Goal: Navigation & Orientation: Find specific page/section

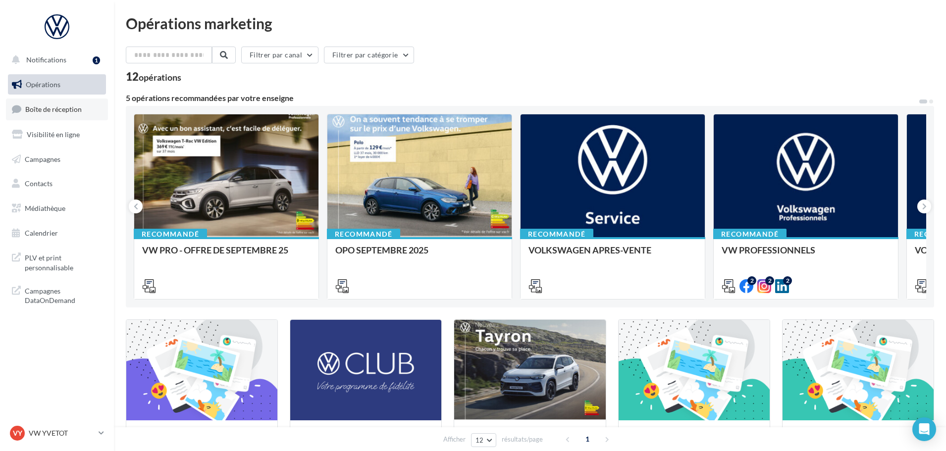
click at [69, 112] on span "Boîte de réception" at bounding box center [53, 109] width 56 height 8
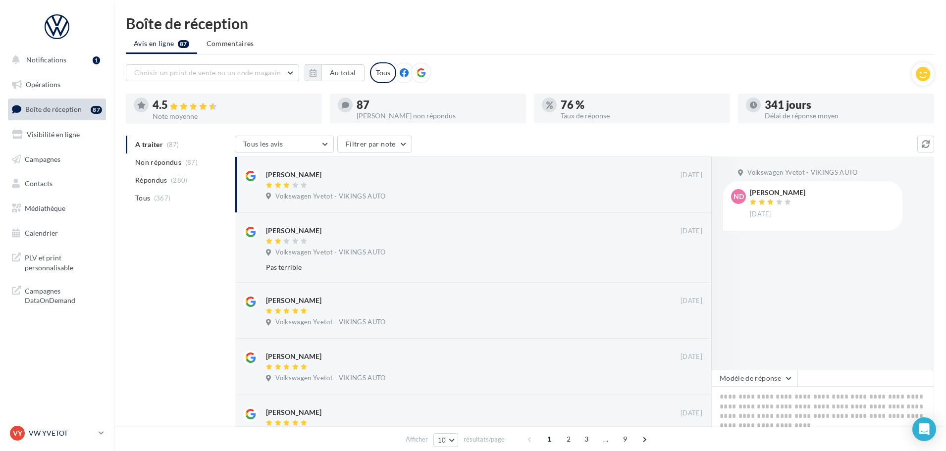
click at [45, 426] on div "VY VW YVETOT vw-yve-vau" at bounding box center [52, 433] width 85 height 15
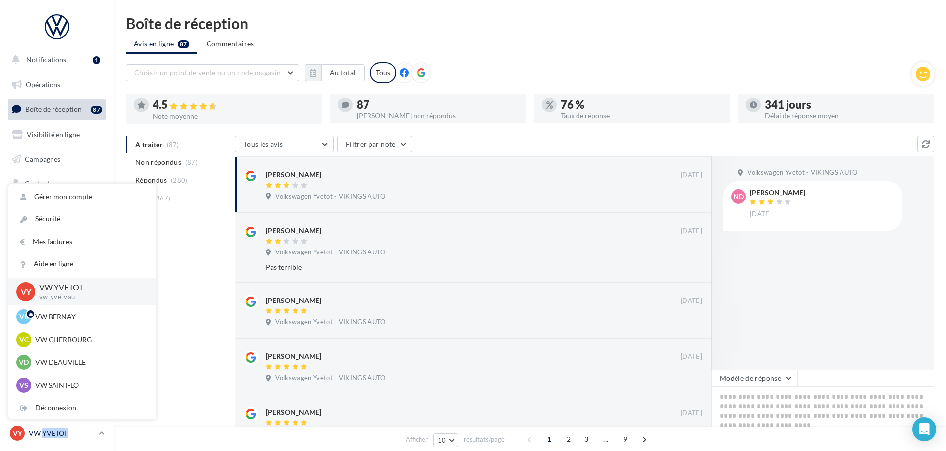
click at [45, 426] on div "VY VW YVETOT vw-yve-vau" at bounding box center [52, 433] width 85 height 15
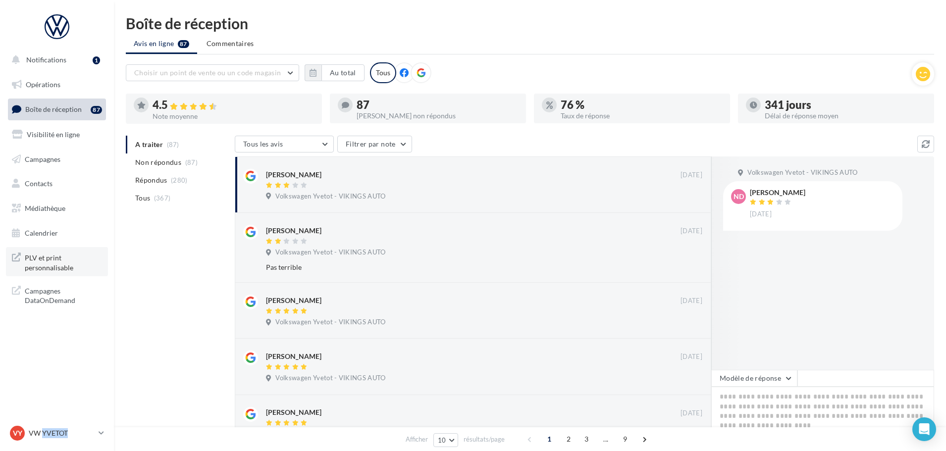
click at [31, 261] on span "PLV et print personnalisable" at bounding box center [63, 261] width 77 height 21
click at [58, 206] on span "Médiathèque" at bounding box center [45, 208] width 41 height 8
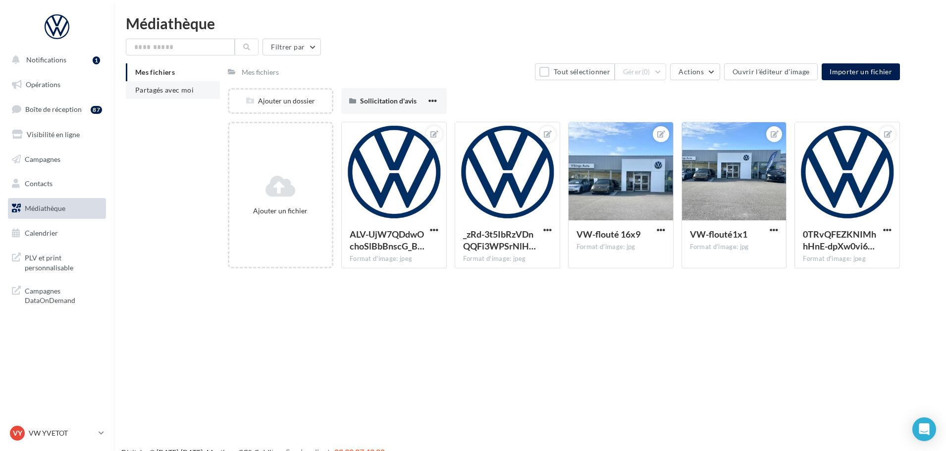
click at [167, 89] on span "Partagés avec moi" at bounding box center [164, 90] width 58 height 8
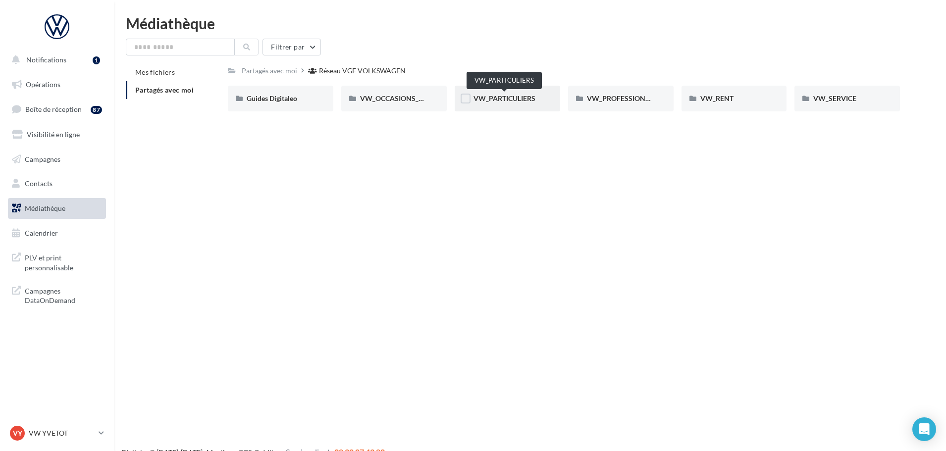
click at [500, 99] on span "VW_PARTICULIERS" at bounding box center [504, 98] width 62 height 8
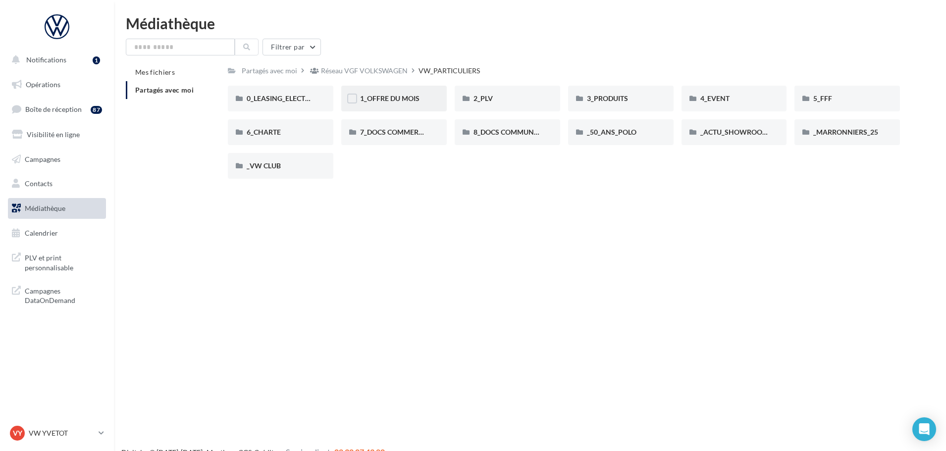
click at [382, 106] on div "1_OFFRE DU MOIS" at bounding box center [393, 99] width 105 height 26
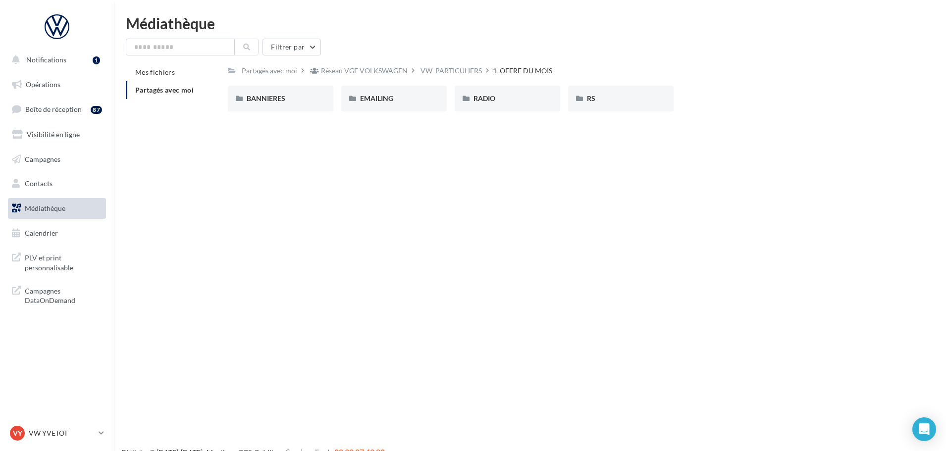
click at [382, 106] on div "EMAILING" at bounding box center [393, 99] width 105 height 26
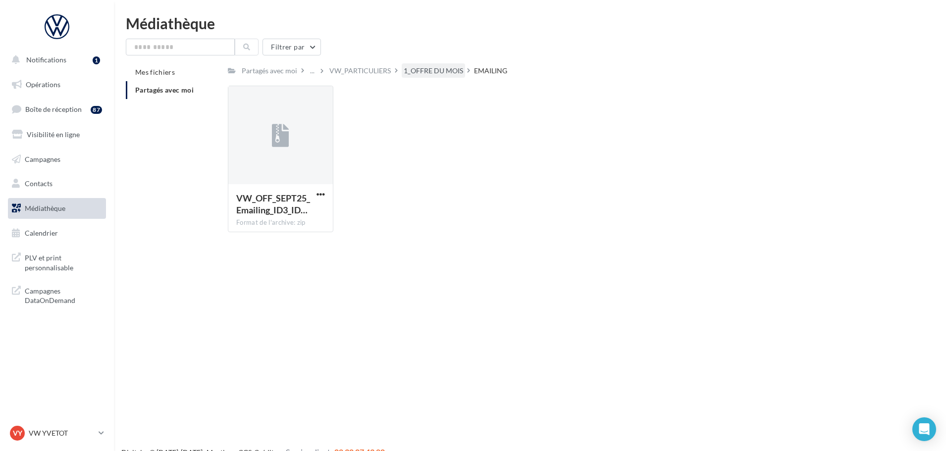
click at [415, 70] on div "1_OFFRE DU MOIS" at bounding box center [433, 71] width 59 height 10
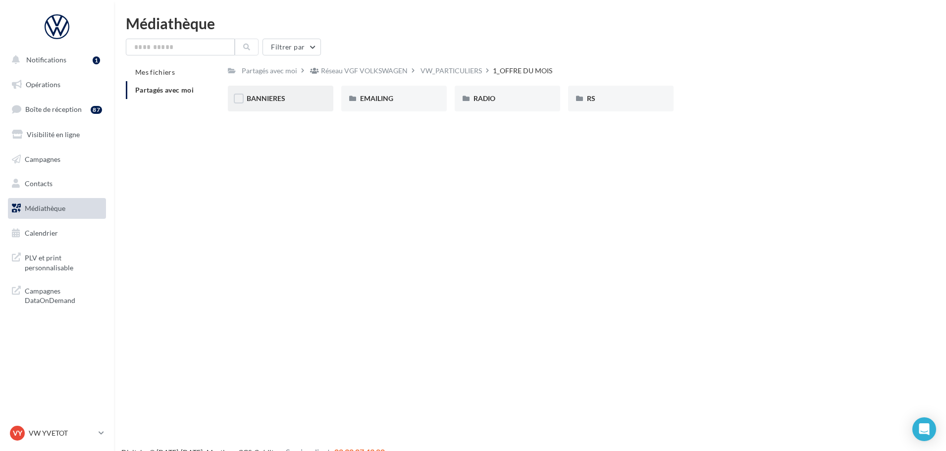
click at [288, 97] on div "BANNIERES" at bounding box center [281, 99] width 68 height 10
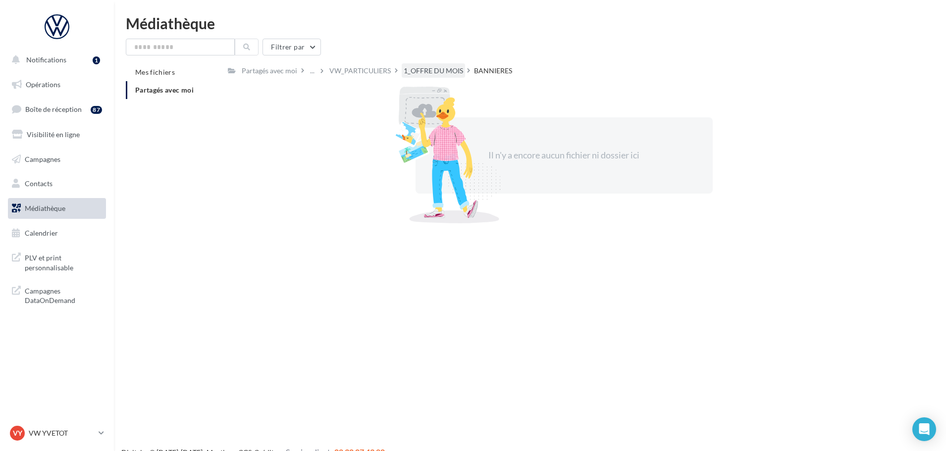
click at [438, 72] on div "1_OFFRE DU MOIS" at bounding box center [433, 71] width 59 height 10
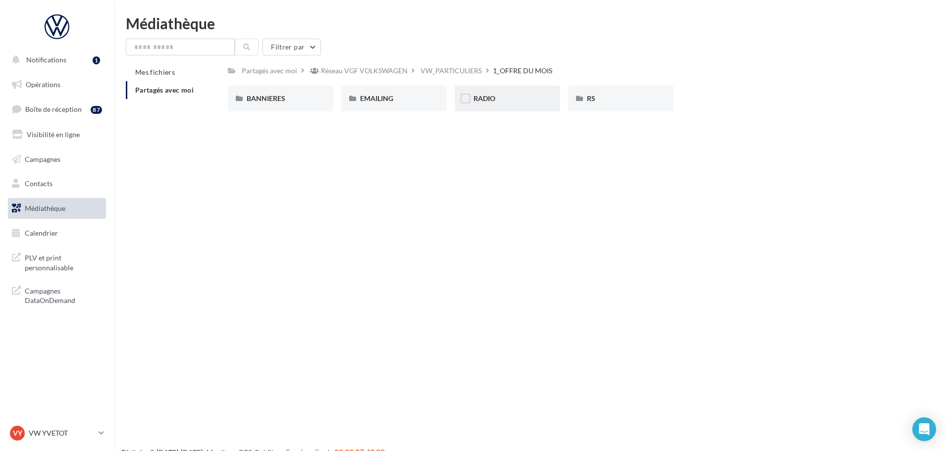
click at [512, 99] on div "RADIO" at bounding box center [507, 99] width 68 height 10
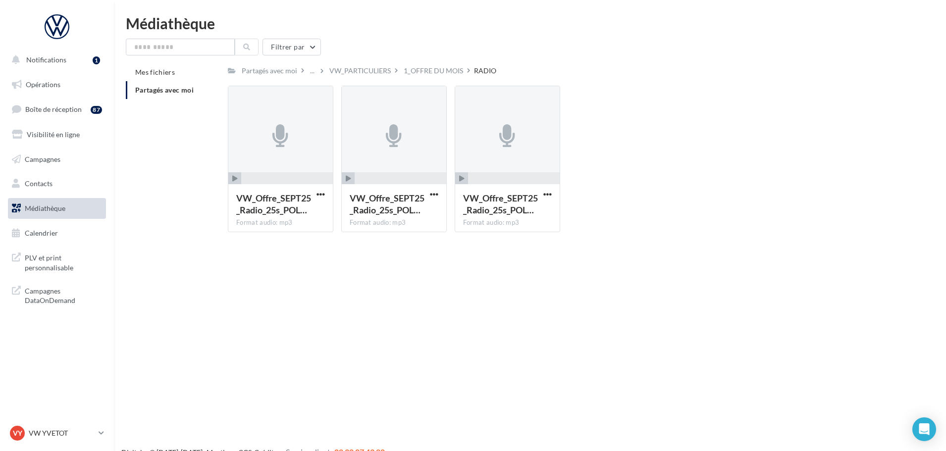
click at [430, 63] on div "Filtrer par Mes fichiers Partagés avec moi Partagés avec moi ... VW_PARTICULIER…" at bounding box center [530, 140] width 808 height 202
click at [439, 73] on div "1_OFFRE DU MOIS" at bounding box center [433, 71] width 59 height 10
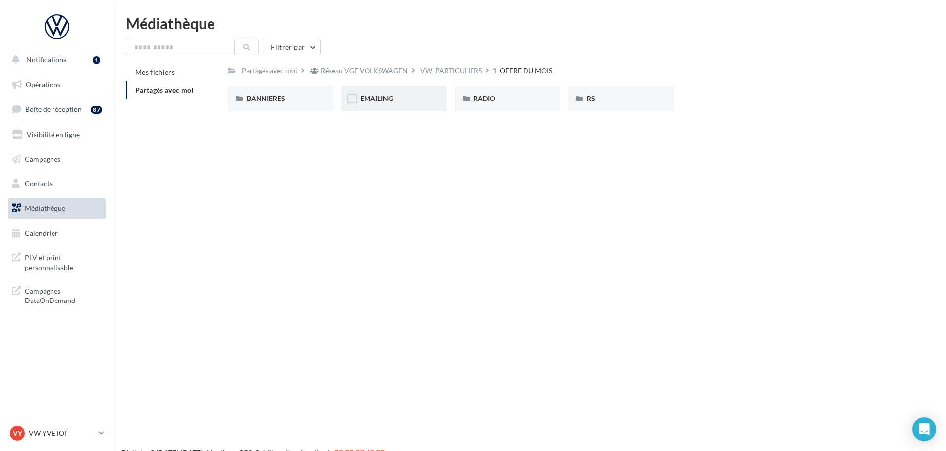
click at [388, 105] on div "EMAILING" at bounding box center [393, 99] width 105 height 26
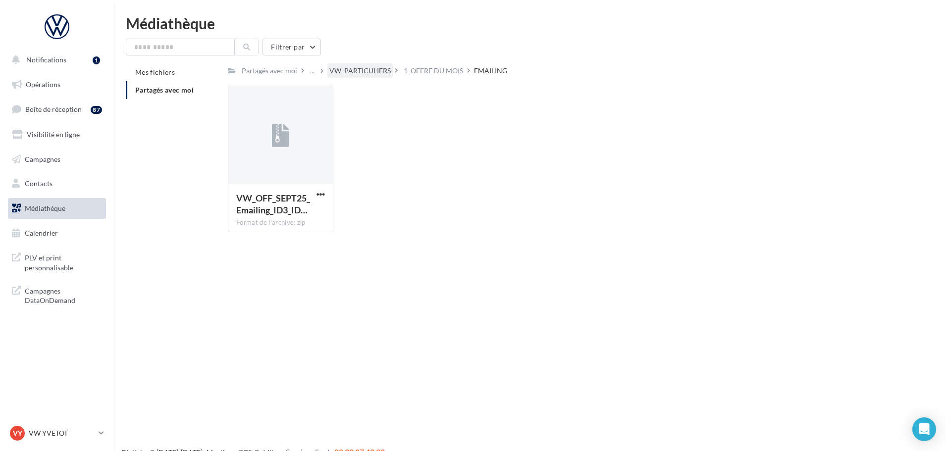
click at [349, 71] on div "VW_PARTICULIERS" at bounding box center [359, 71] width 61 height 10
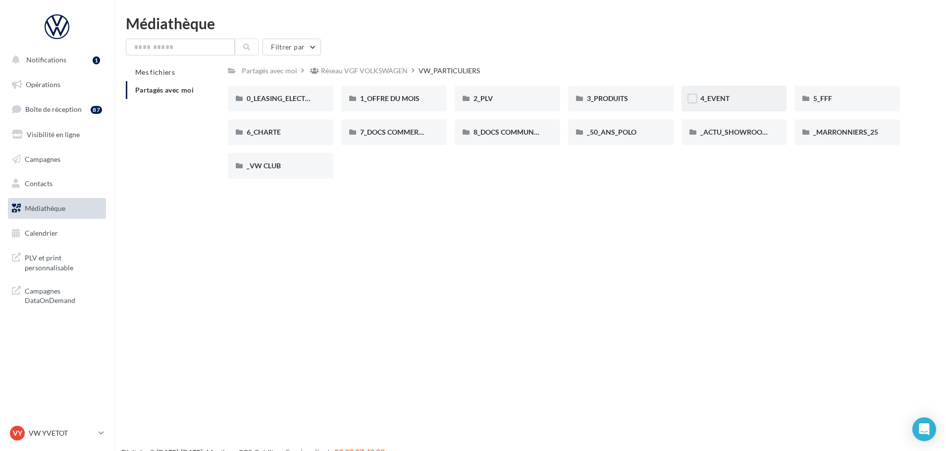
click at [743, 99] on div "4_EVENT" at bounding box center [734, 99] width 68 height 10
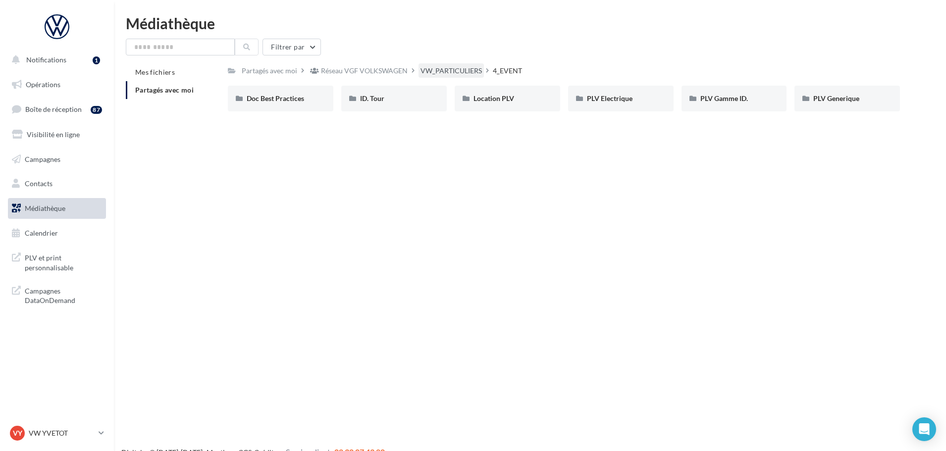
click at [452, 76] on div "VW_PARTICULIERS" at bounding box center [450, 71] width 61 height 10
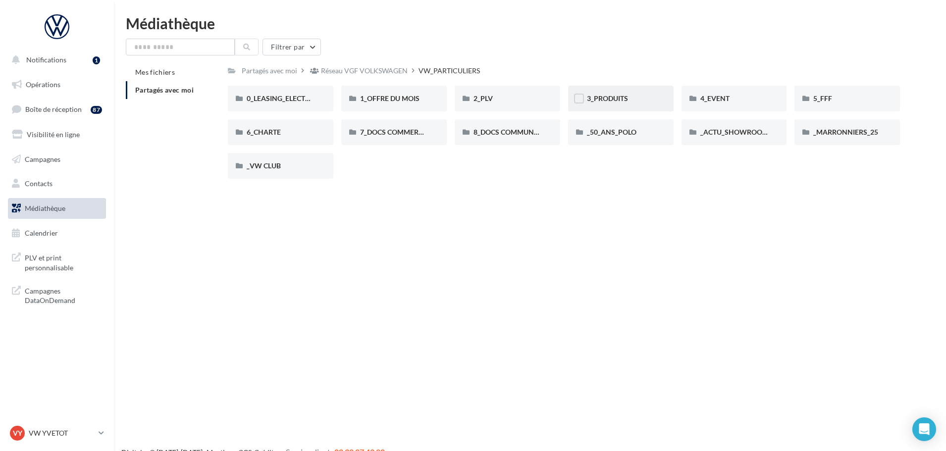
click at [642, 91] on div "3_PRODUITS" at bounding box center [620, 99] width 105 height 26
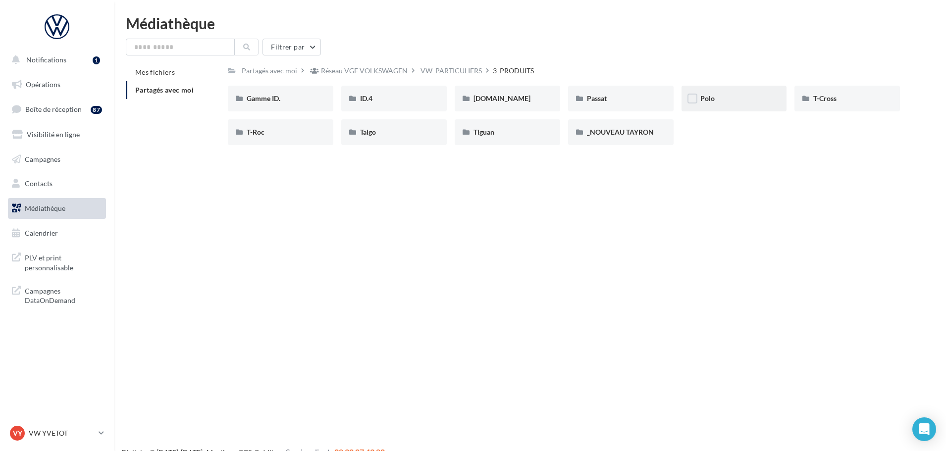
click at [730, 92] on div "Polo" at bounding box center [733, 99] width 105 height 26
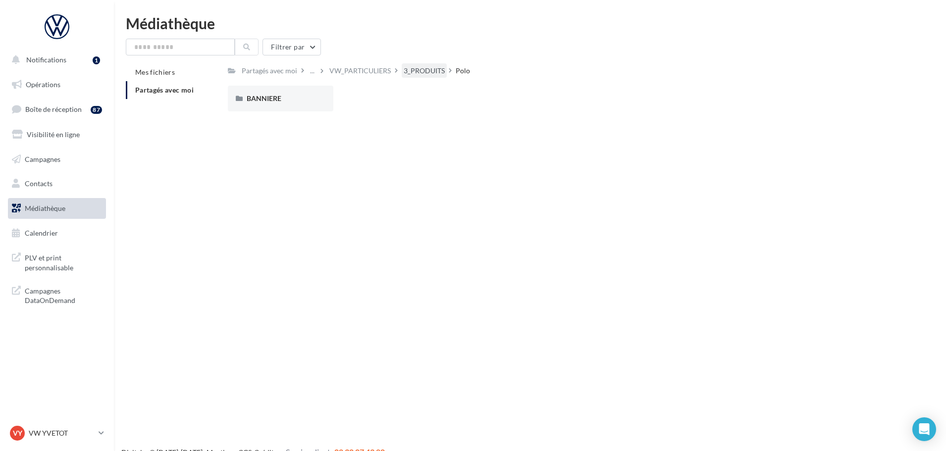
click at [421, 71] on div "3_PRODUITS" at bounding box center [424, 71] width 41 height 10
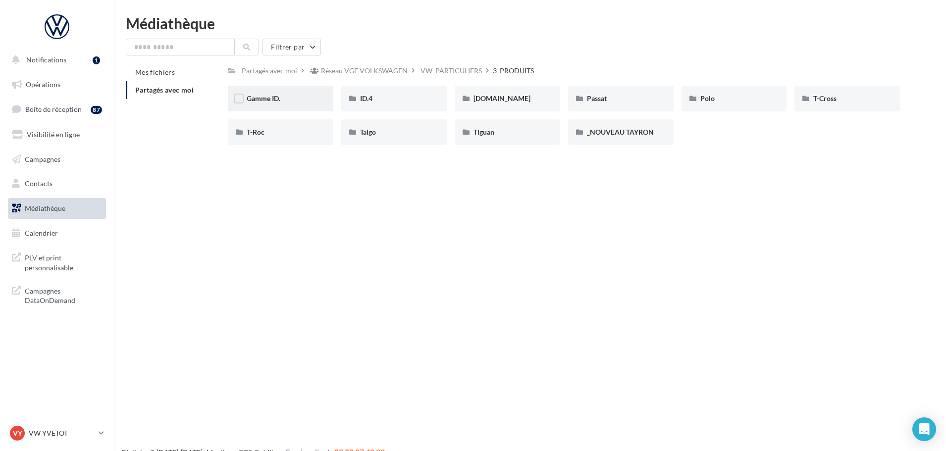
click at [294, 100] on div "Gamme ID." at bounding box center [281, 99] width 68 height 10
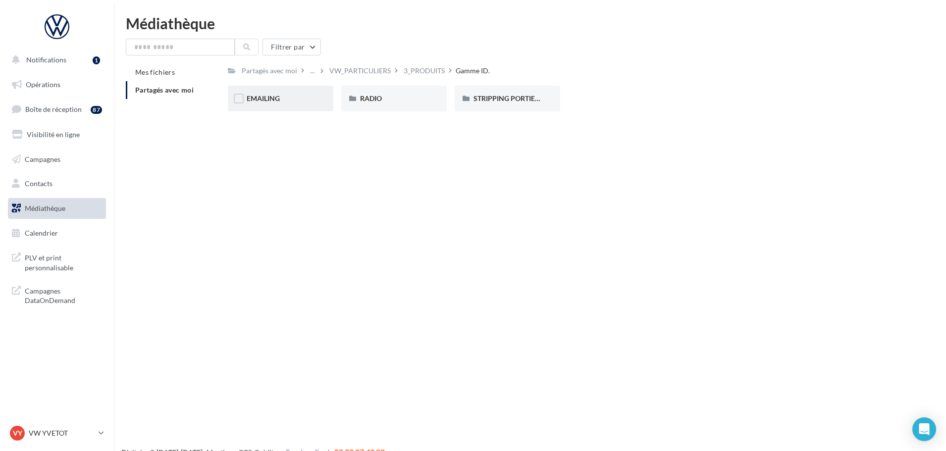
click at [277, 103] on div "EMAILING" at bounding box center [281, 99] width 68 height 10
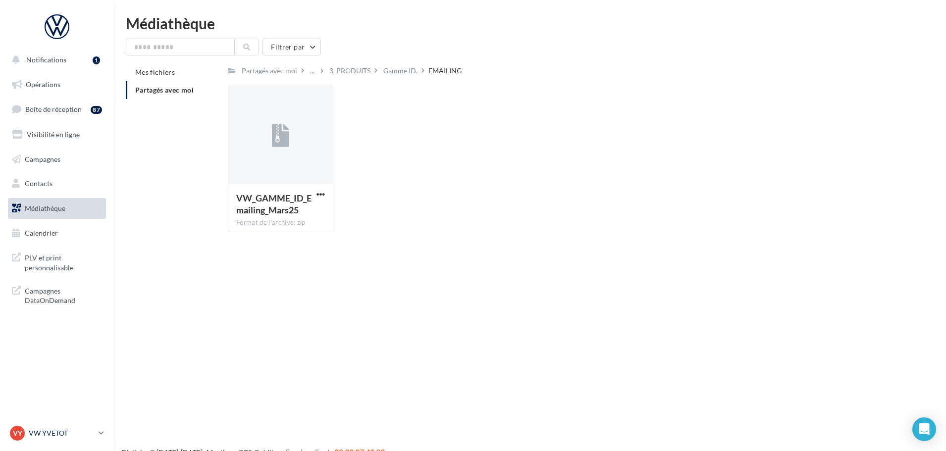
click at [44, 426] on div "VY VW YVETOT vw-yve-vau" at bounding box center [52, 433] width 85 height 15
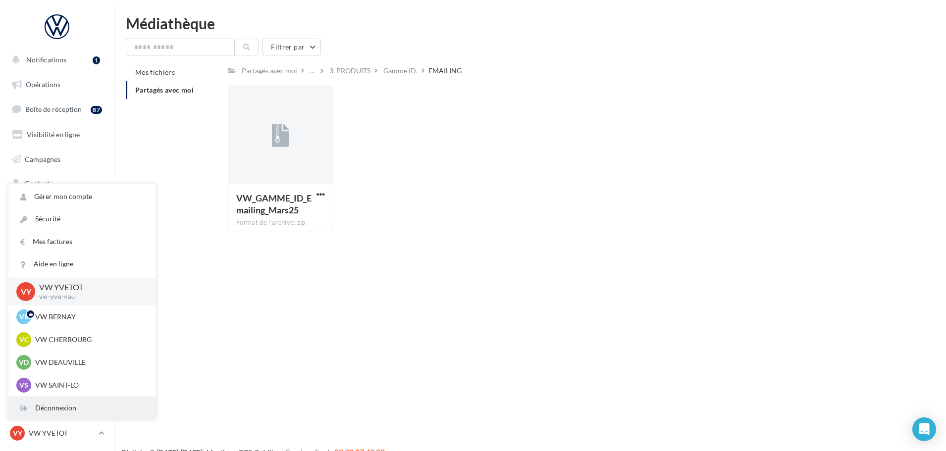
click at [49, 411] on div "Déconnexion" at bounding box center [82, 408] width 148 height 22
